Goal: Information Seeking & Learning: Learn about a topic

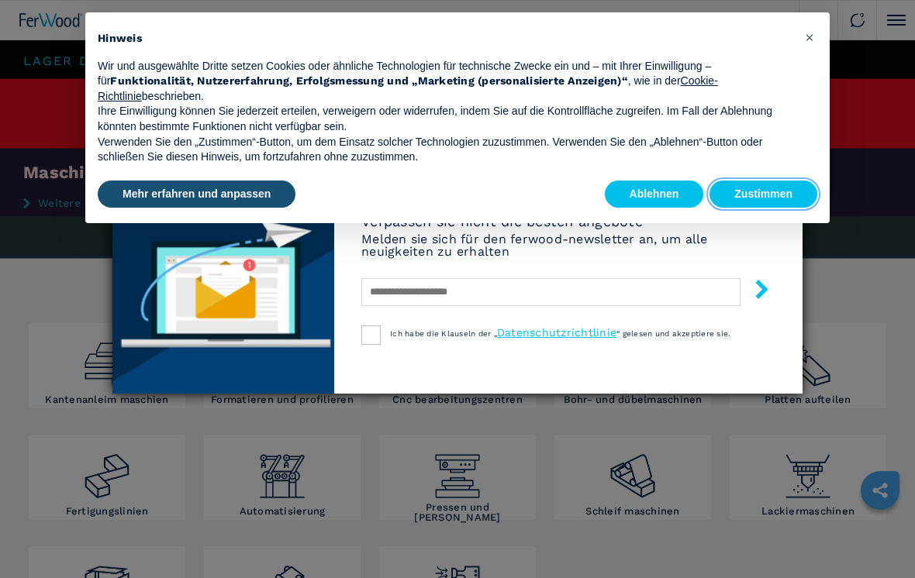
click at [635, 188] on button "Zustimmen" at bounding box center [763, 195] width 108 height 28
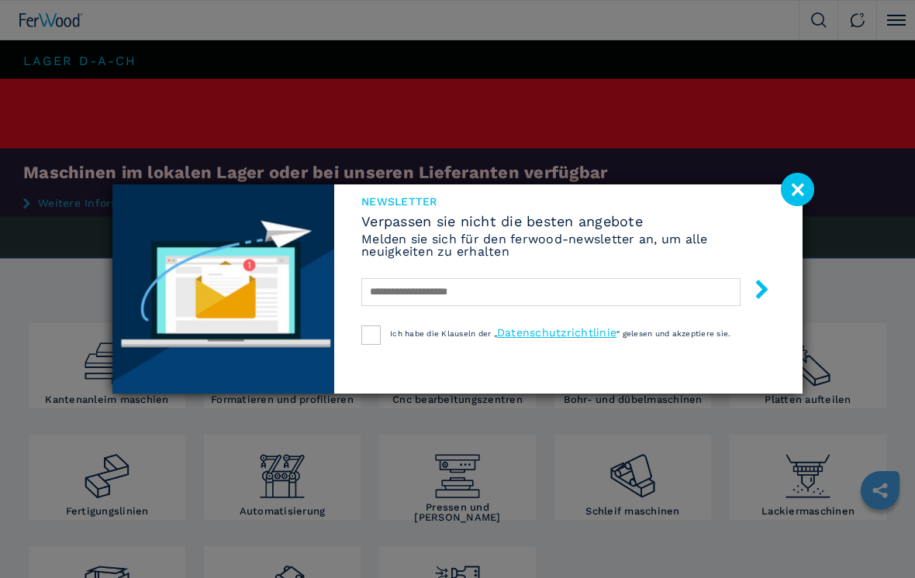
click at [635, 188] on image at bounding box center [796, 189] width 33 height 33
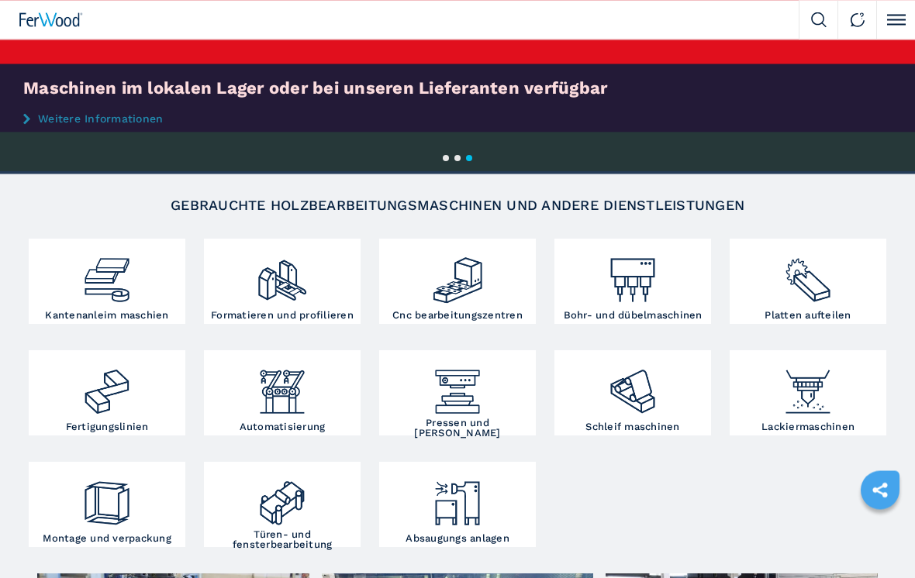
scroll to position [84, 0]
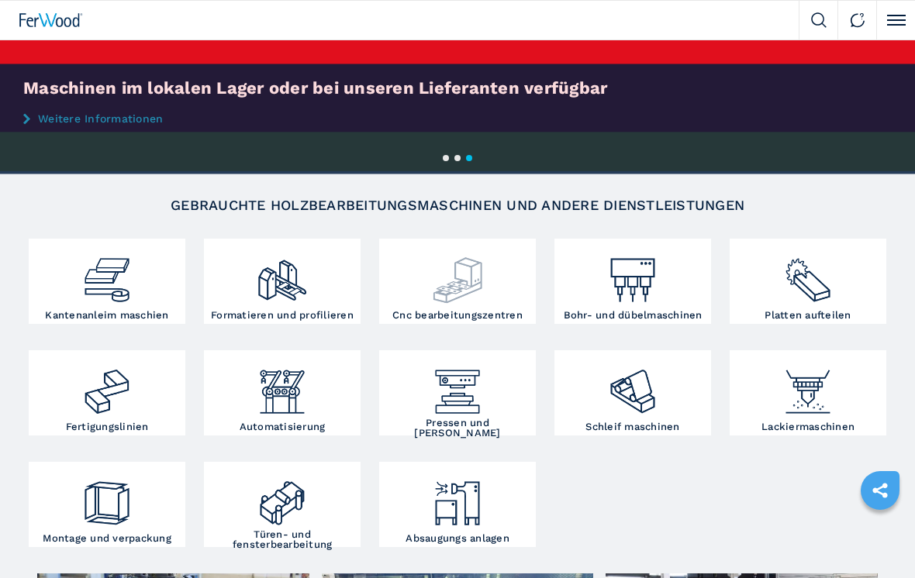
click at [457, 273] on img at bounding box center [457, 275] width 52 height 64
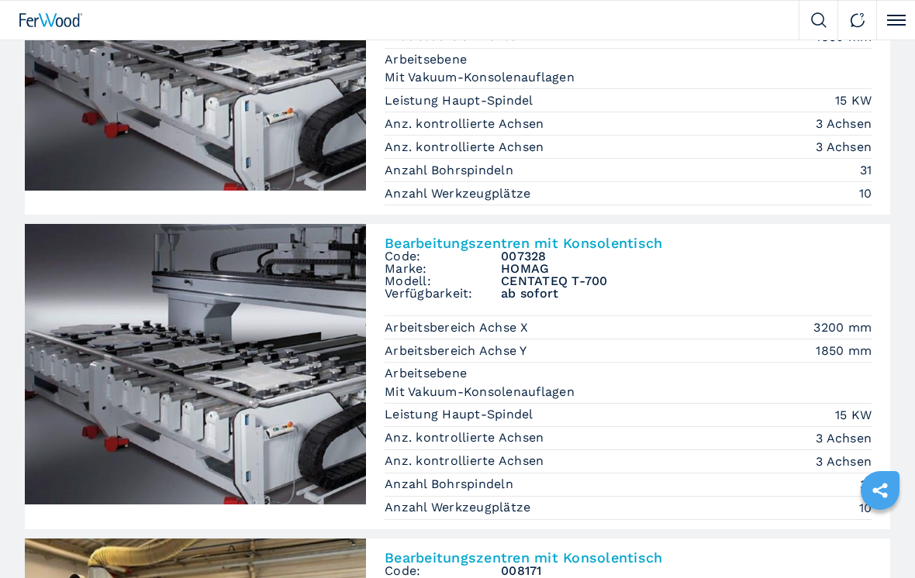
scroll to position [543, 0]
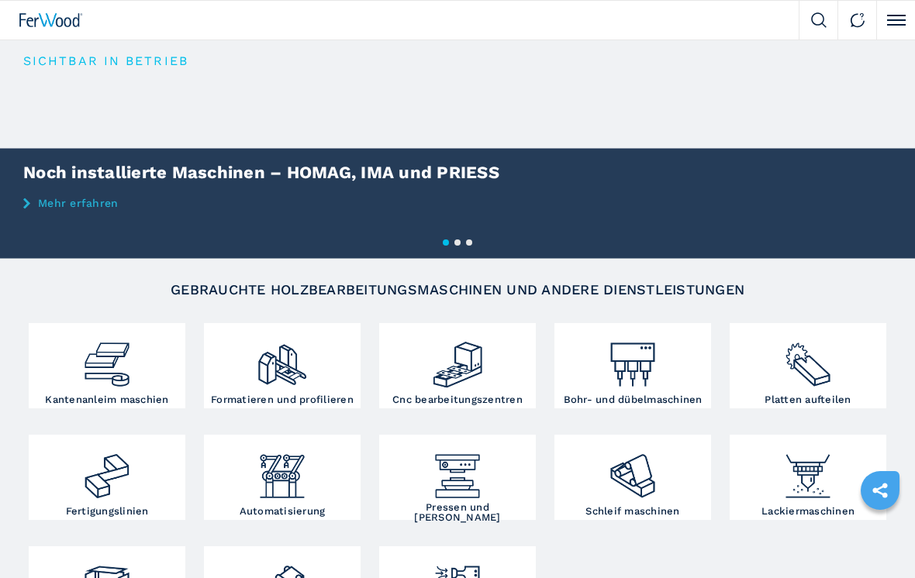
click at [815, 20] on img at bounding box center [819, 20] width 16 height 16
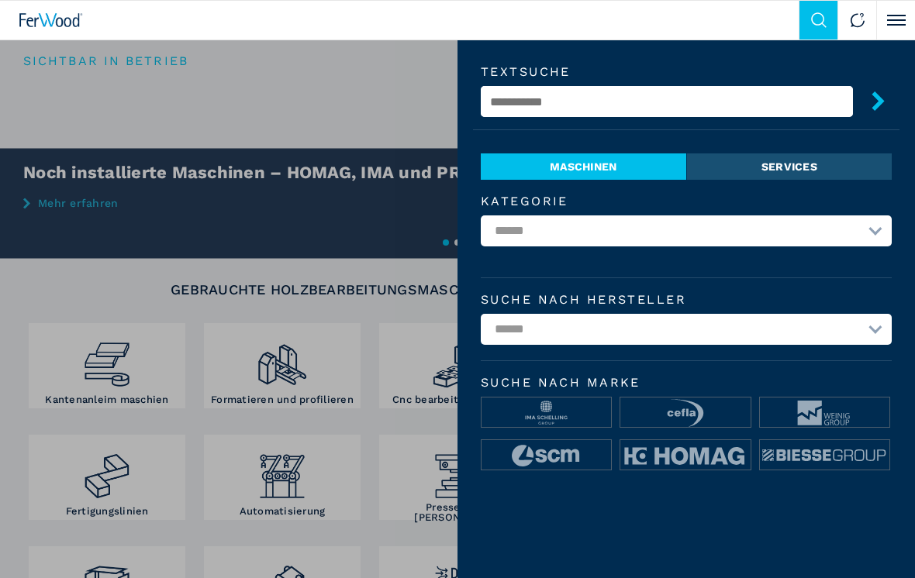
click at [519, 95] on input "text" at bounding box center [667, 101] width 372 height 31
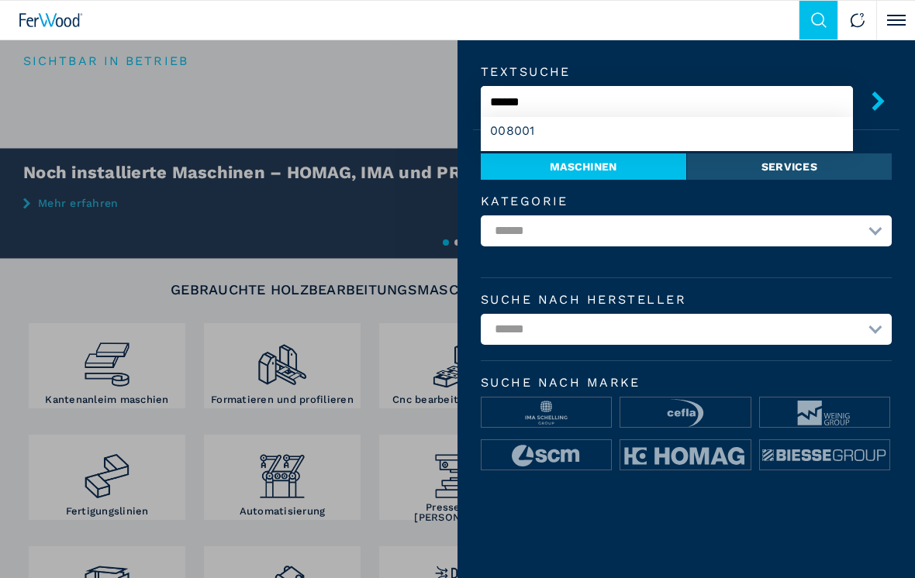
type input "******"
click at [872, 103] on button "submit-button" at bounding box center [872, 103] width 39 height 36
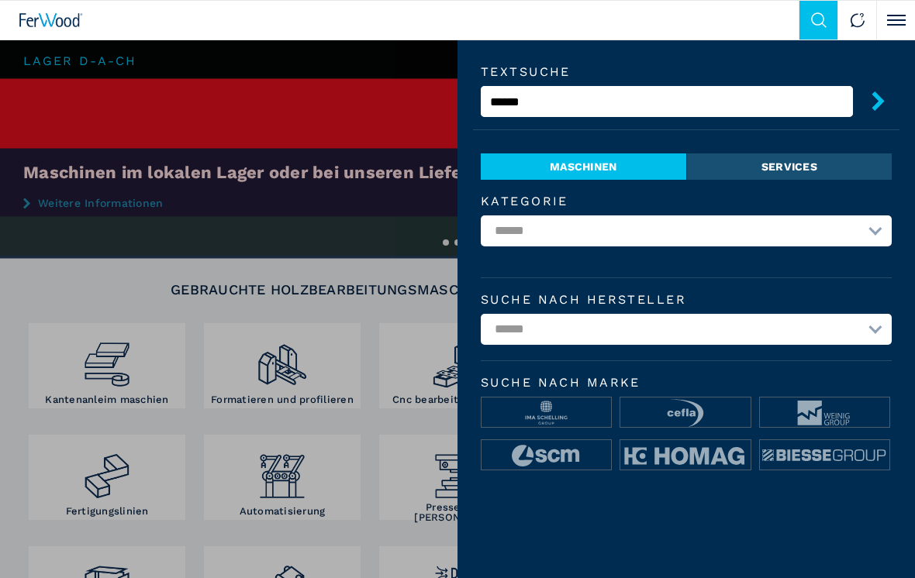
click at [895, 18] on button "Click to toggle menu" at bounding box center [895, 20] width 39 height 39
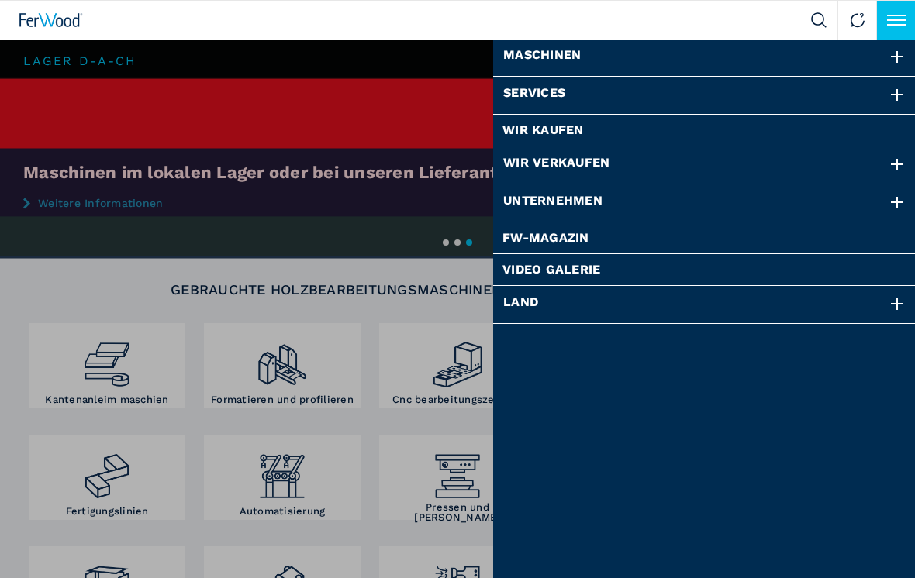
click at [791, 53] on div "Maschinen" at bounding box center [704, 57] width 422 height 37
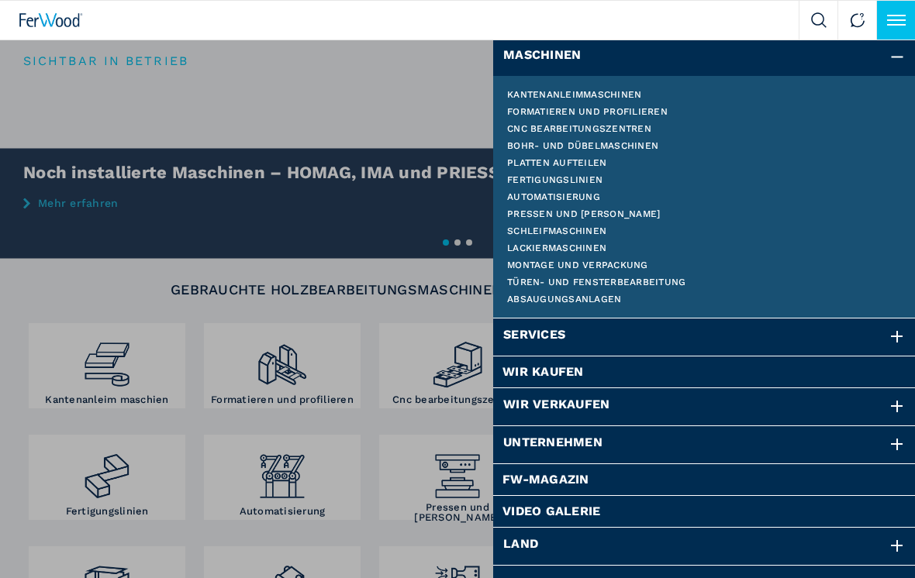
click at [705, 499] on li "Video Galerie" at bounding box center [704, 512] width 422 height 32
click at [710, 494] on li "FW-Magazin" at bounding box center [704, 480] width 422 height 32
click at [828, 507] on link "Video Galerie" at bounding box center [704, 511] width 404 height 12
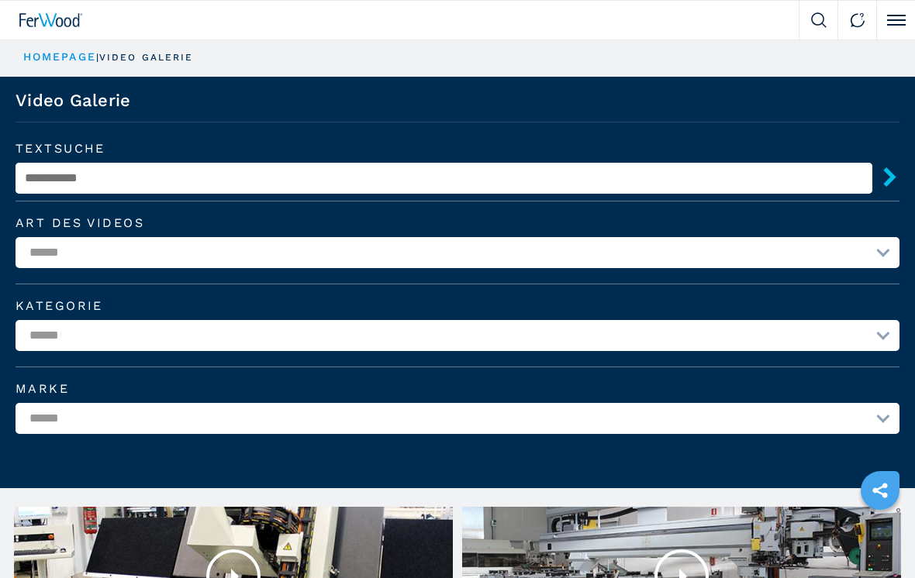
click at [47, 54] on link "HOMEPAGE" at bounding box center [59, 56] width 73 height 12
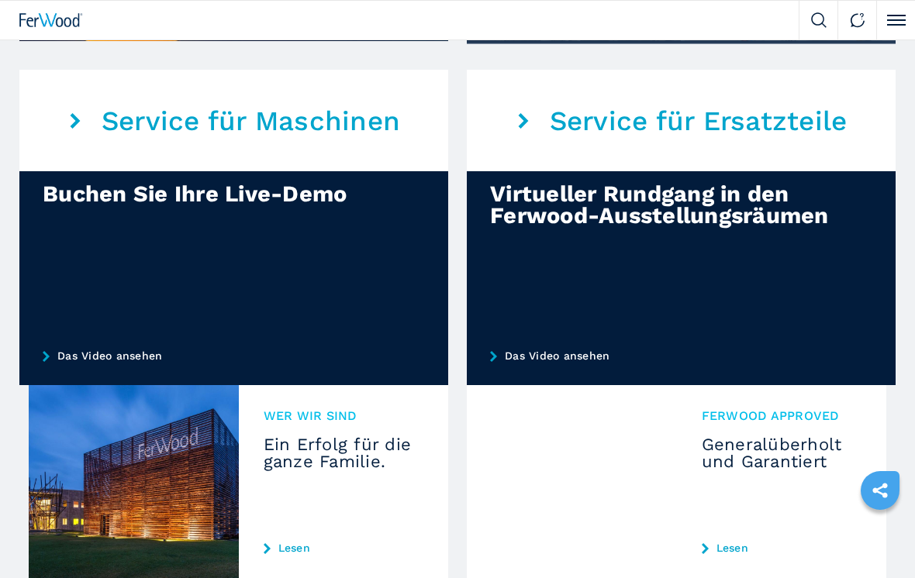
scroll to position [1191, 0]
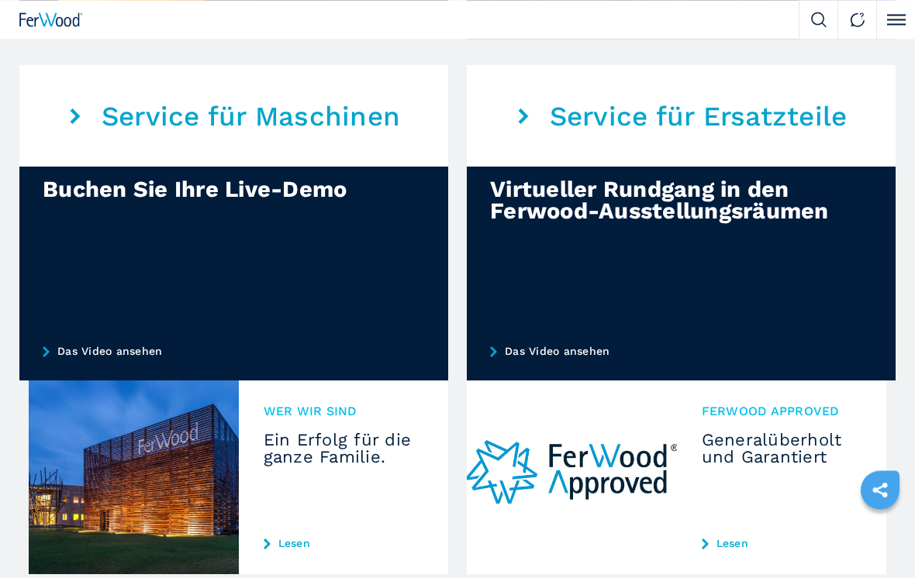
click at [746, 287] on div at bounding box center [681, 274] width 429 height 214
